Goal: Transaction & Acquisition: Purchase product/service

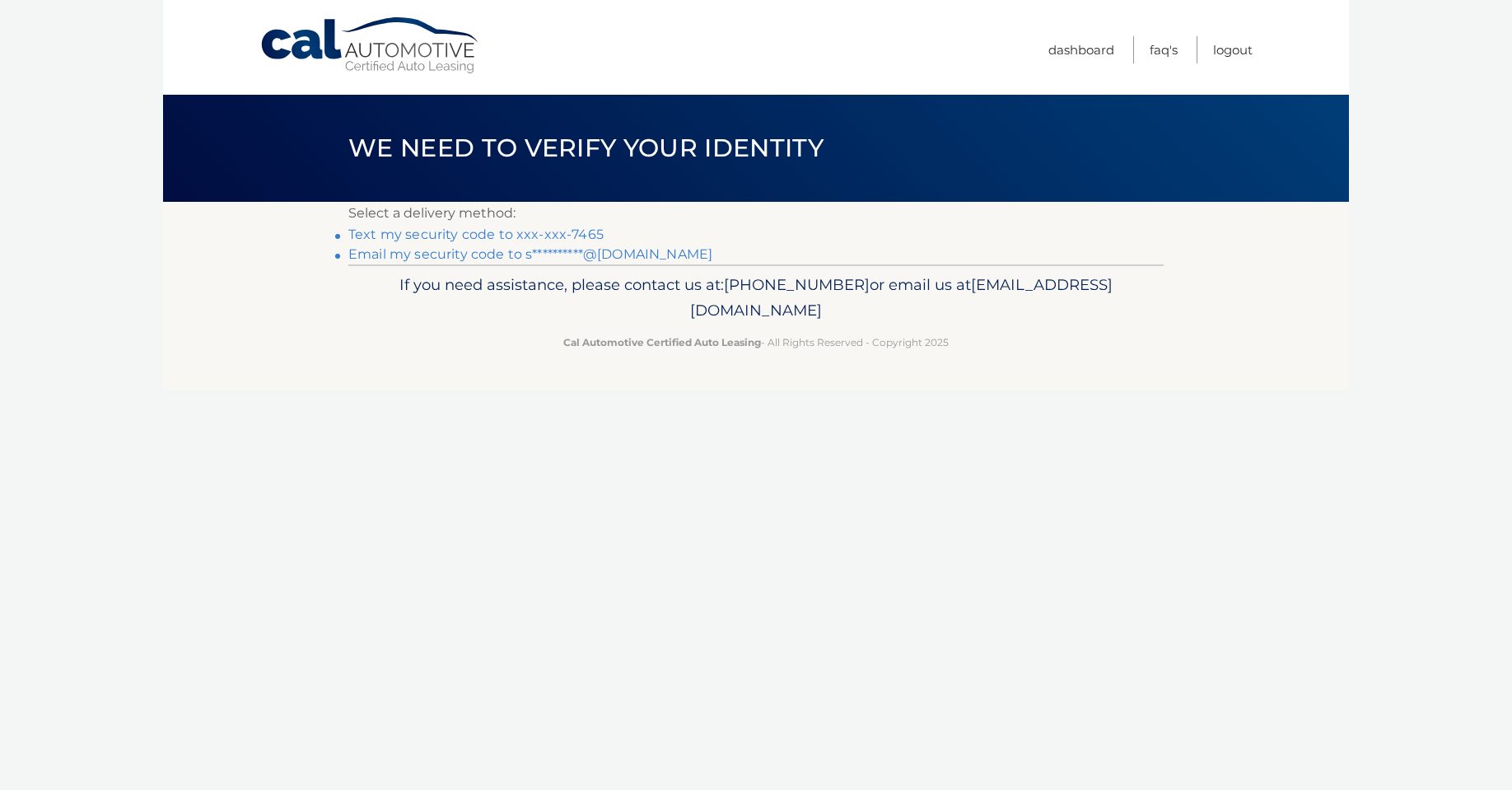
click at [495, 233] on link "Text my security code to xxx-xxx-7465" at bounding box center [476, 235] width 255 height 16
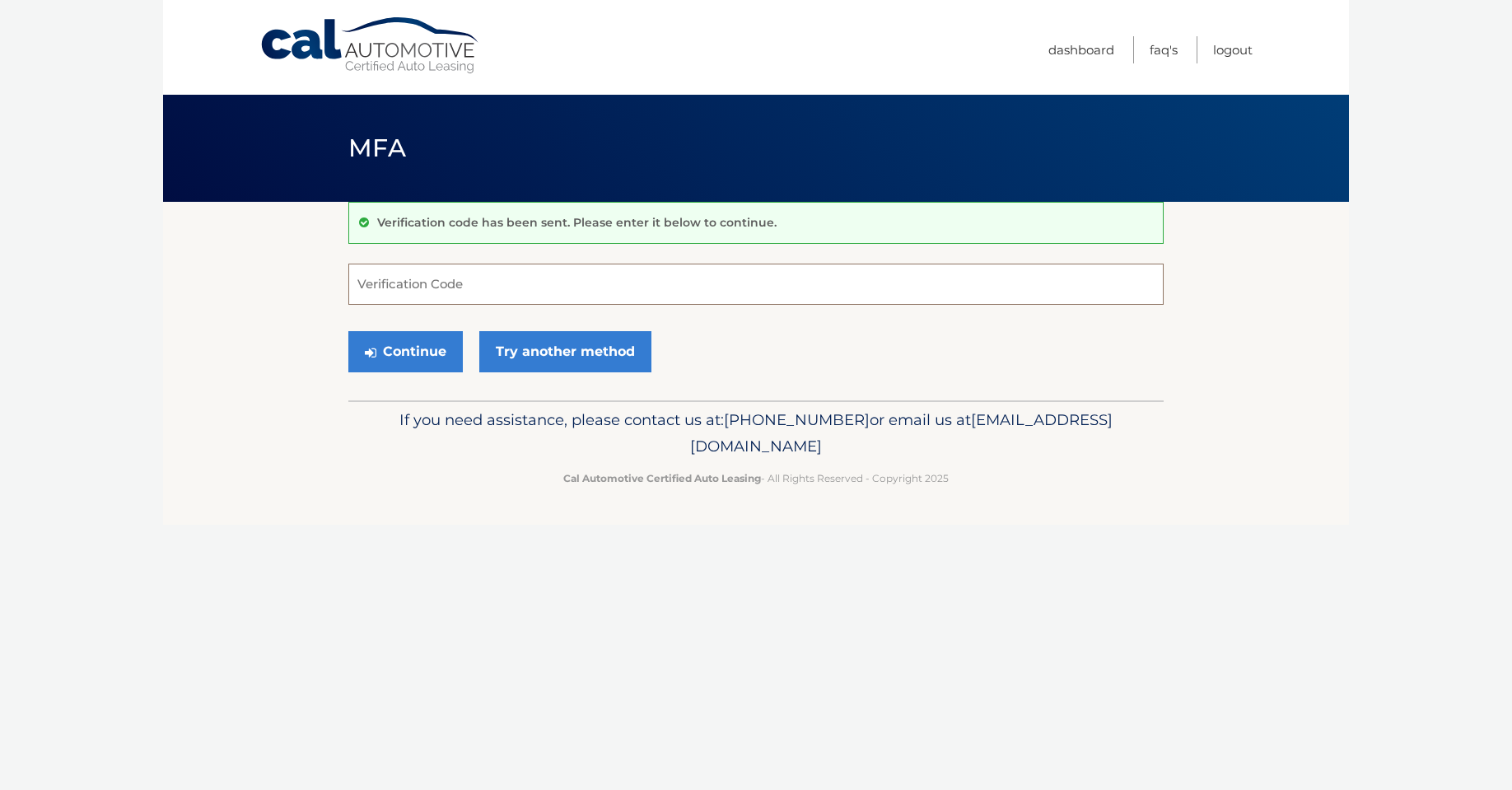
click at [384, 282] on input "Verification Code" at bounding box center [756, 285] width 815 height 41
type input "308812"
click at [348, 331] on button "Continue" at bounding box center [405, 352] width 115 height 41
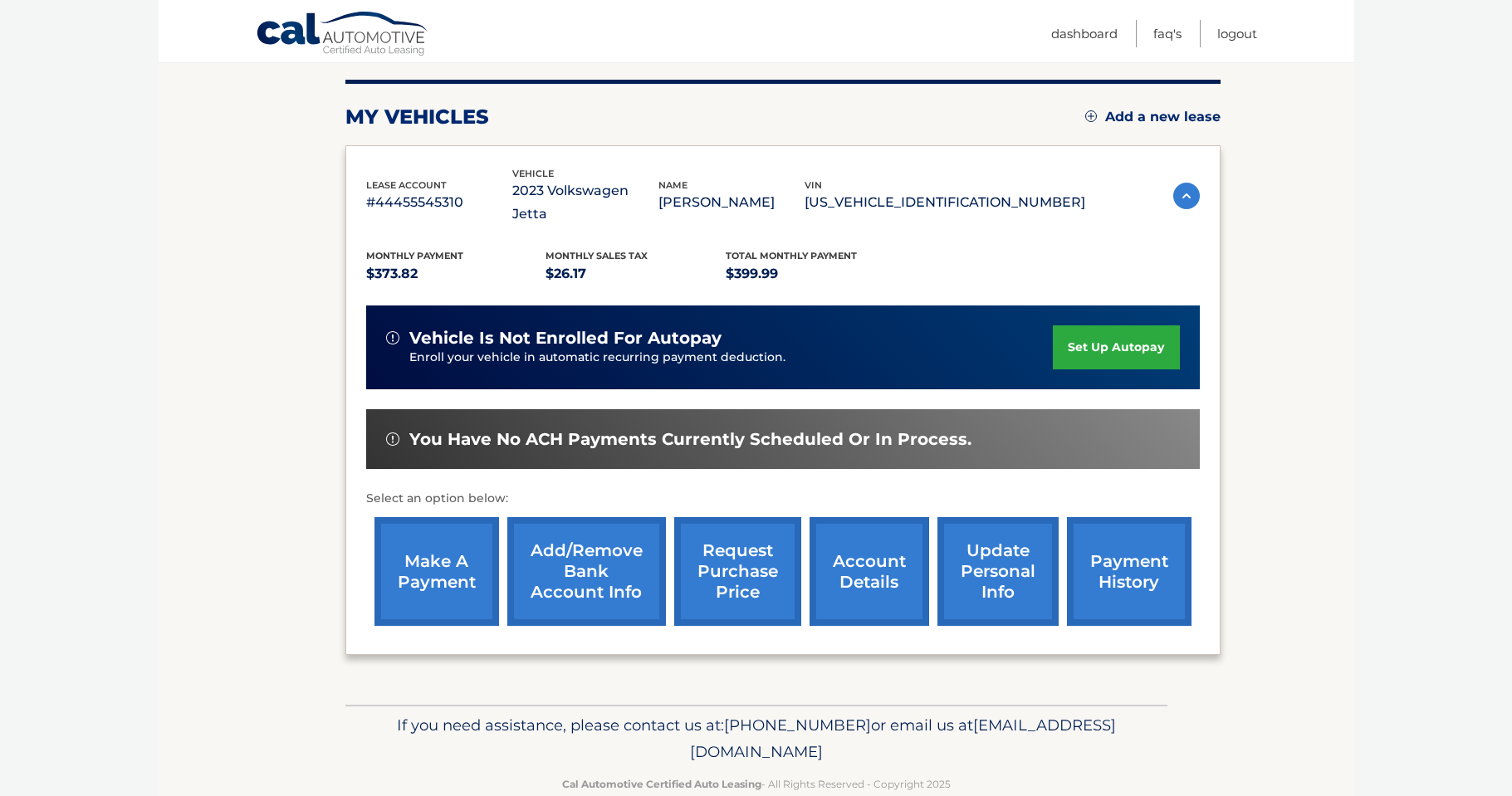
scroll to position [210, 0]
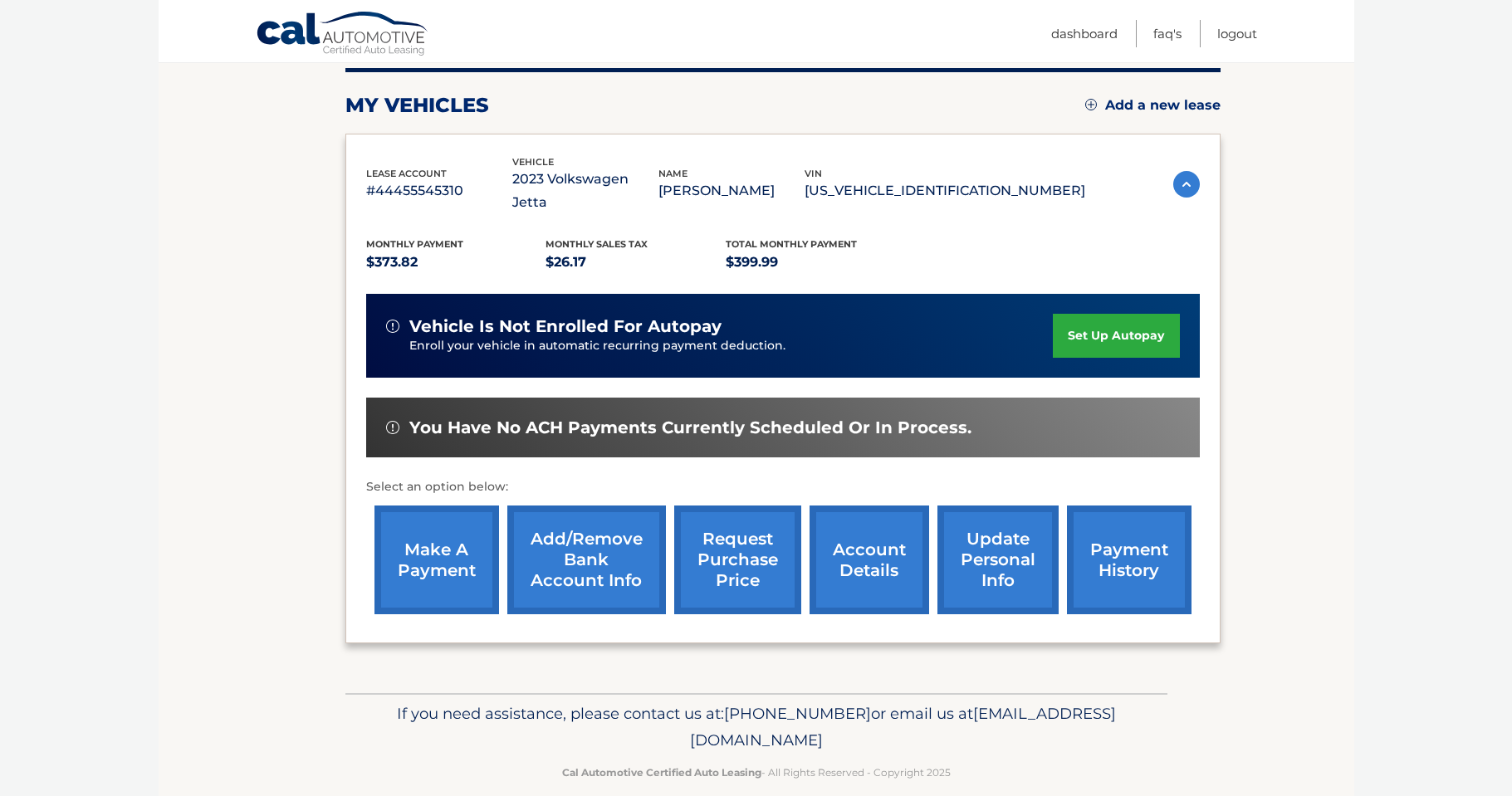
click at [468, 561] on link "make a payment" at bounding box center [436, 560] width 124 height 109
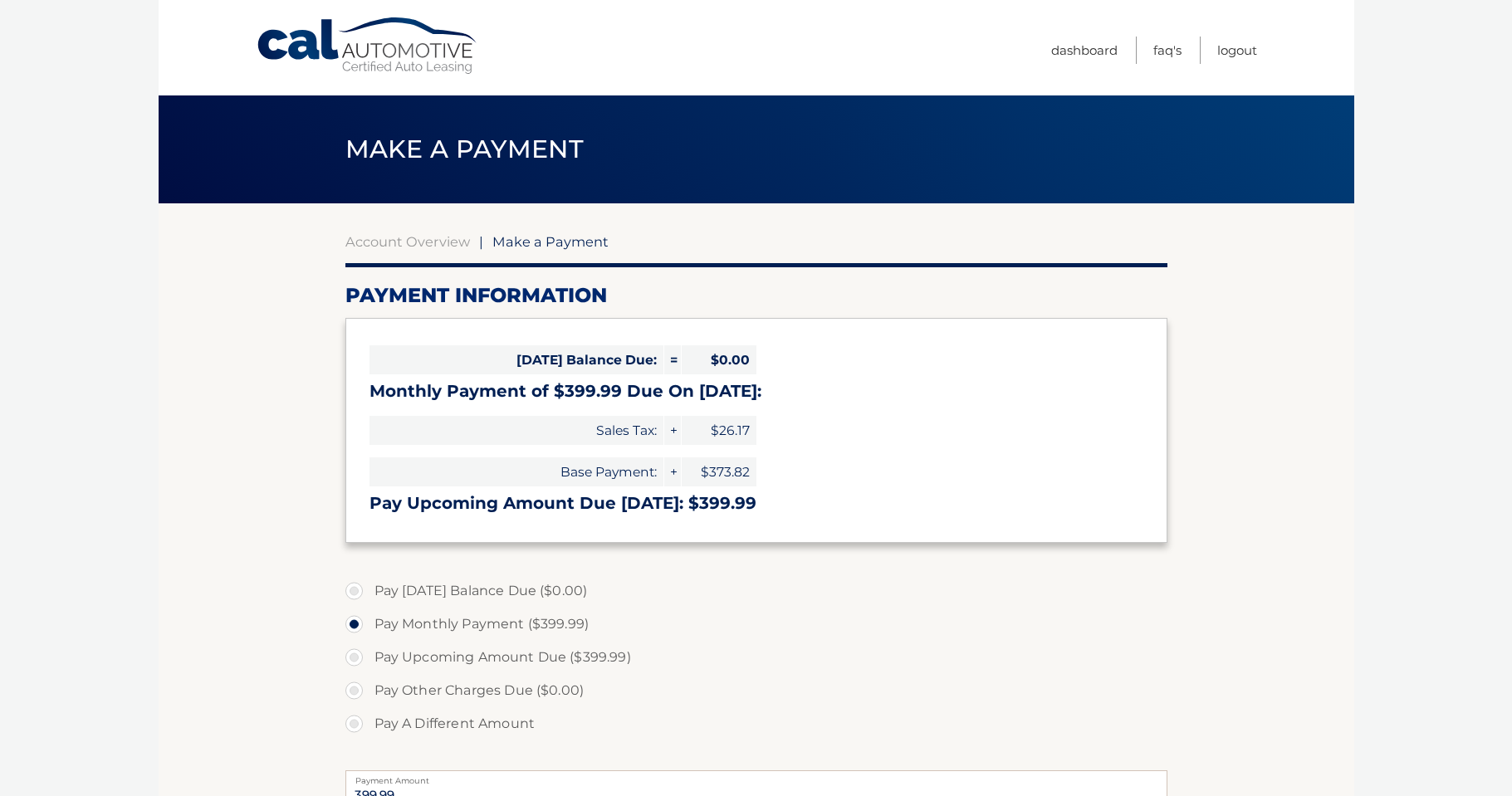
select select "NDAwZDJlODctYTZiZi00MDgzLTg0MjMtYzgzZDc1NzY2NGEw"
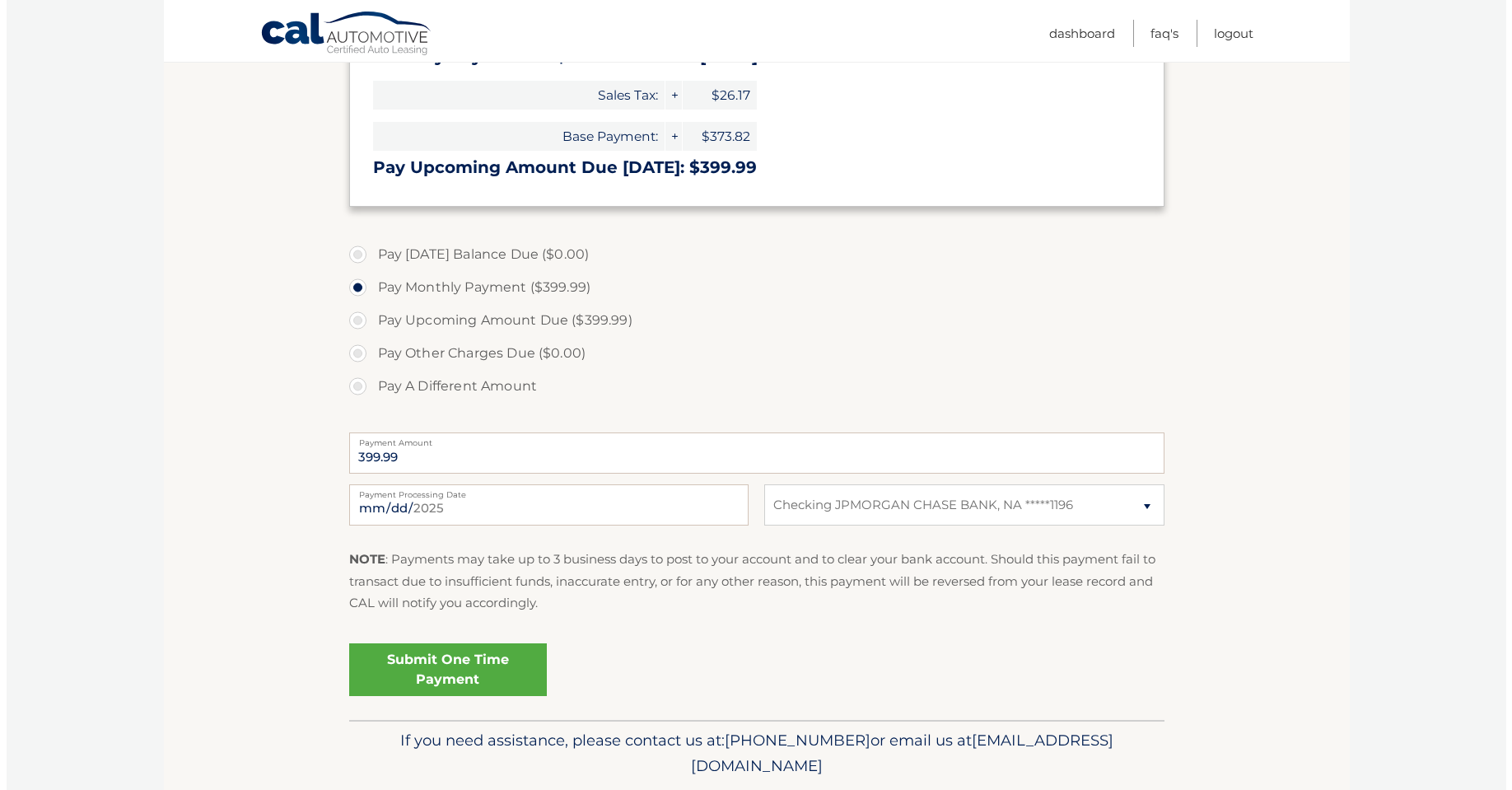
scroll to position [387, 0]
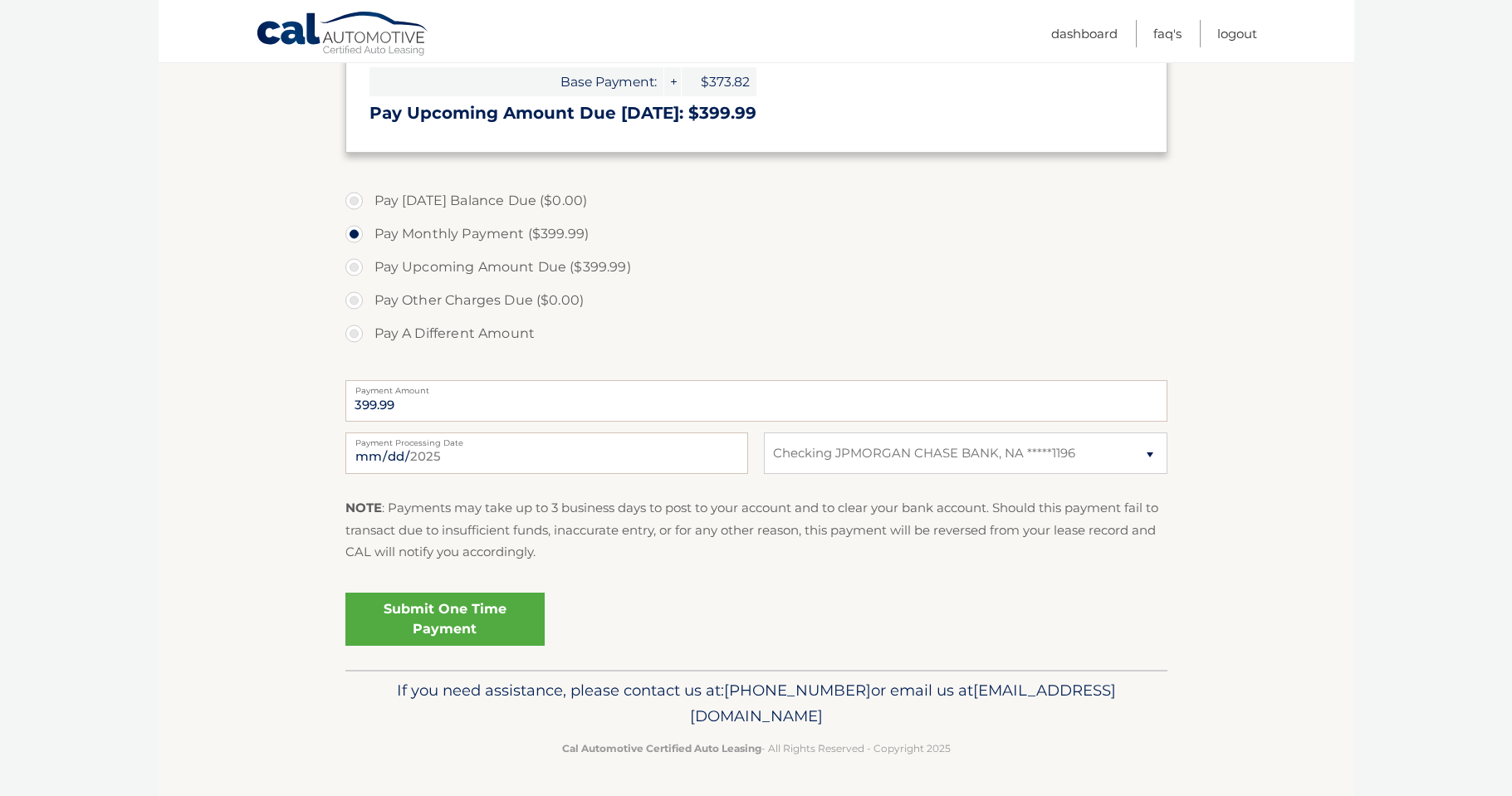
click at [444, 614] on link "Submit One Time Payment" at bounding box center [444, 619] width 199 height 53
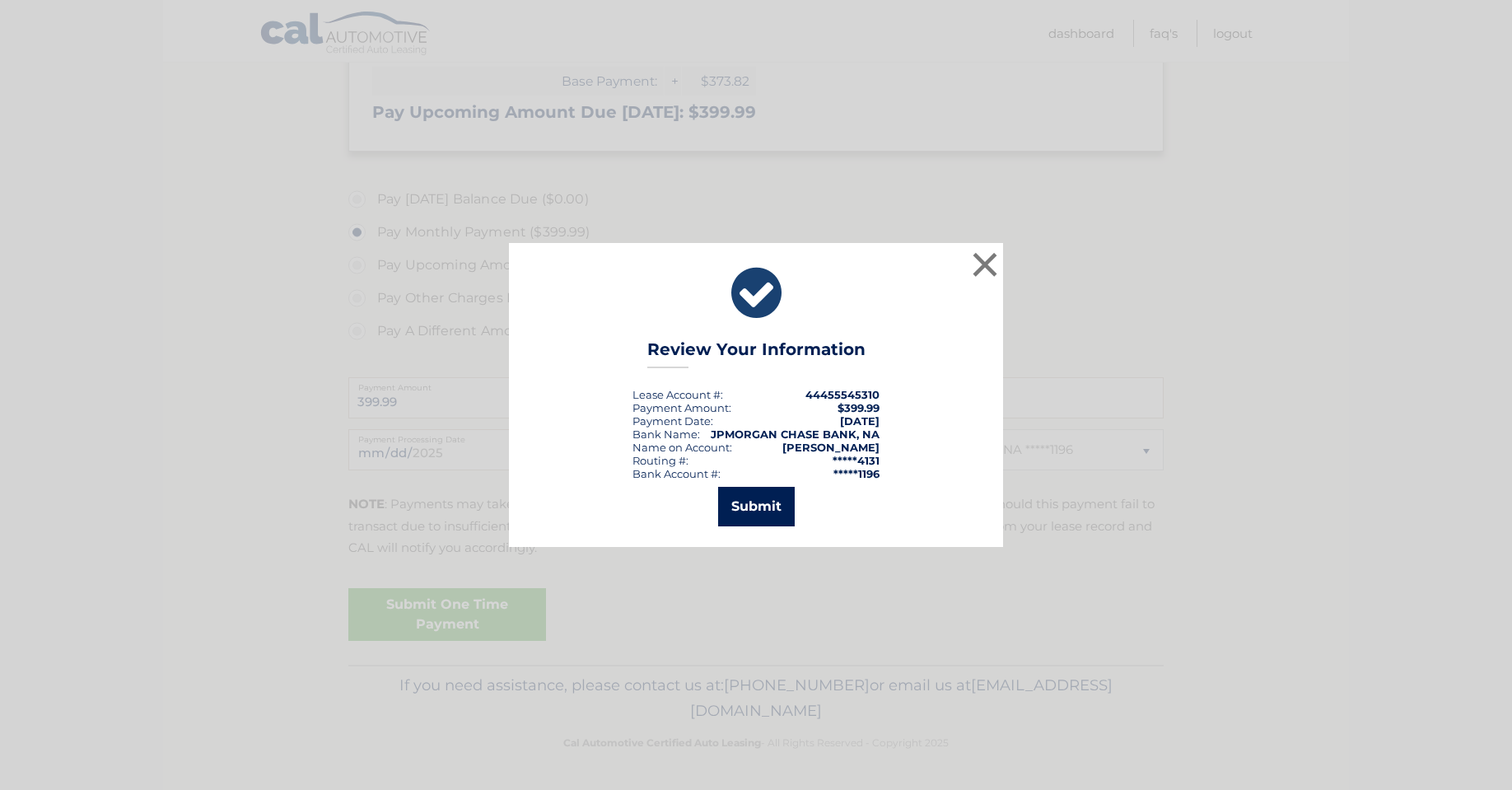
click at [760, 509] on button "Submit" at bounding box center [756, 507] width 77 height 40
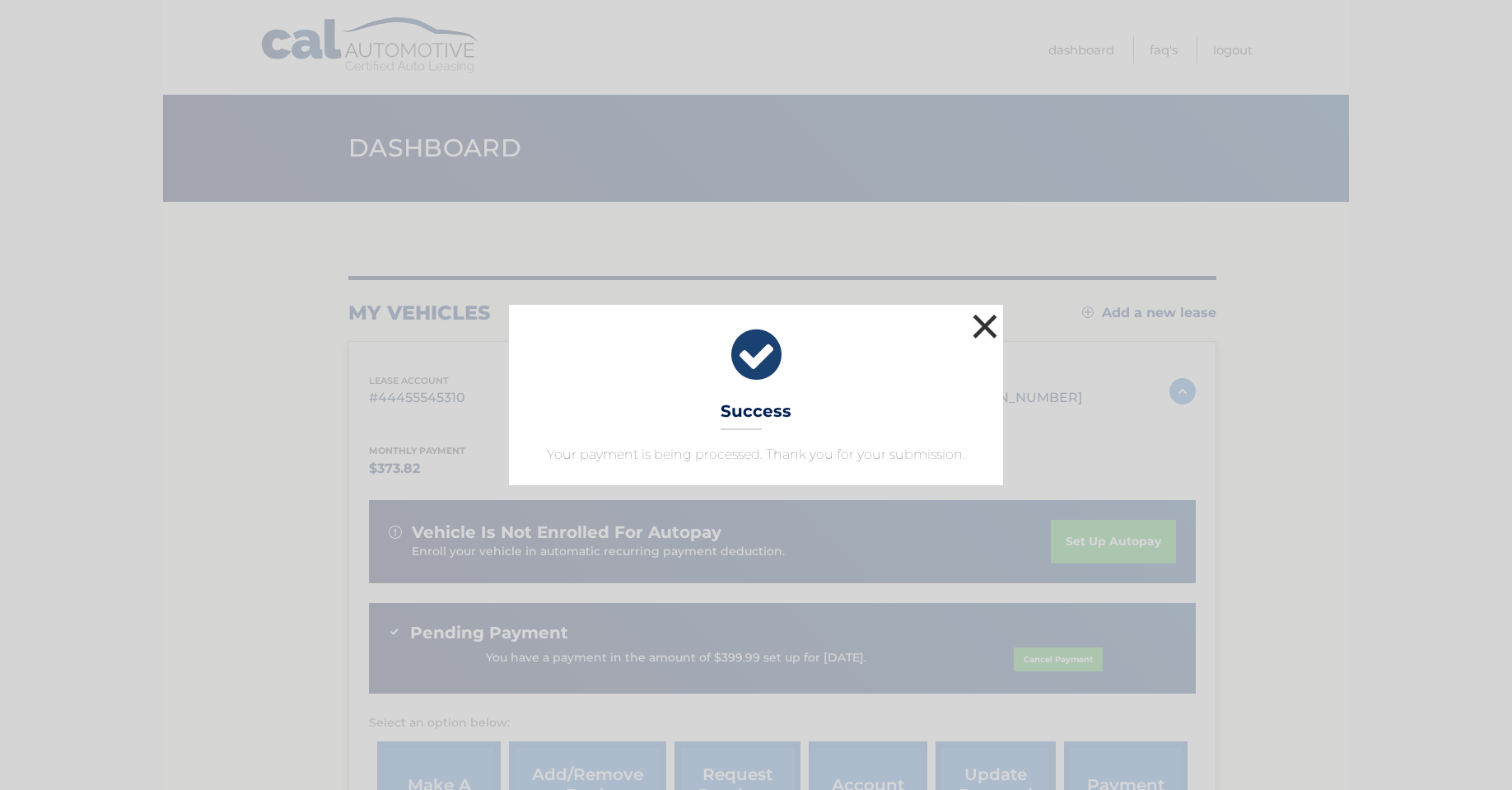
click at [990, 341] on button "×" at bounding box center [984, 326] width 33 height 33
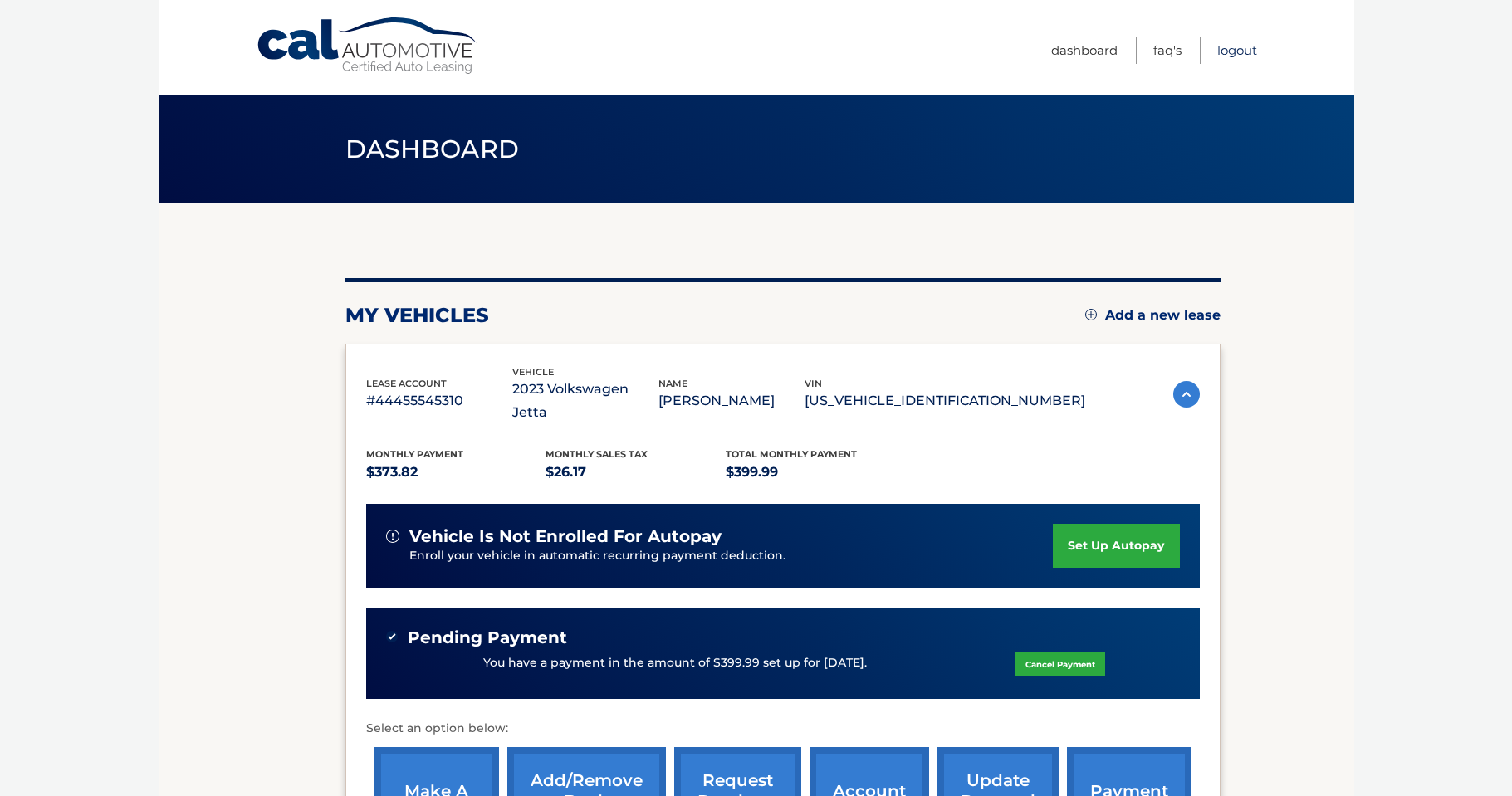
click at [1238, 46] on link "Logout" at bounding box center [1237, 50] width 40 height 28
